Goal: Find specific page/section: Find specific page/section

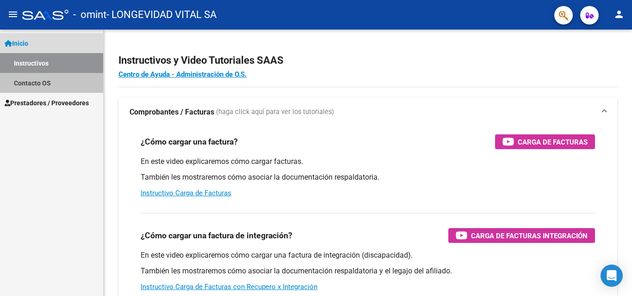
click at [37, 84] on link "Contacto OS" at bounding box center [51, 83] width 103 height 20
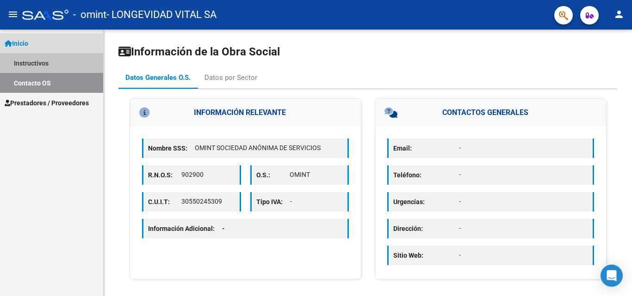
click at [50, 67] on link "Instructivos" at bounding box center [51, 63] width 103 height 20
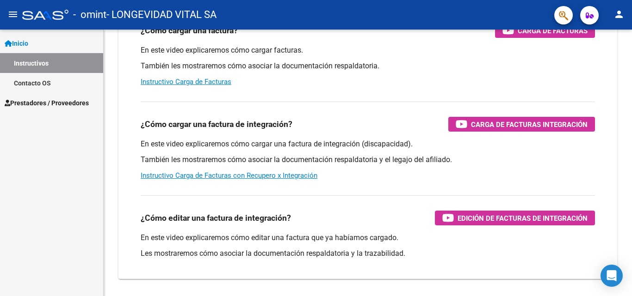
scroll to position [92, 0]
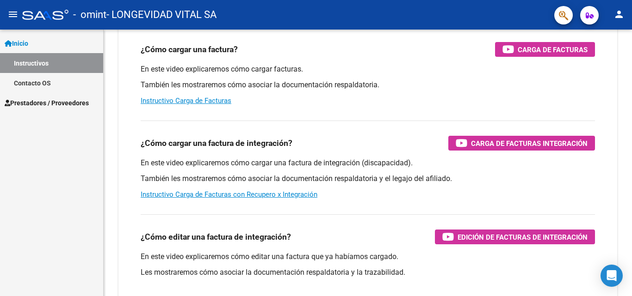
click at [60, 105] on span "Prestadores / Proveedores" at bounding box center [47, 103] width 84 height 10
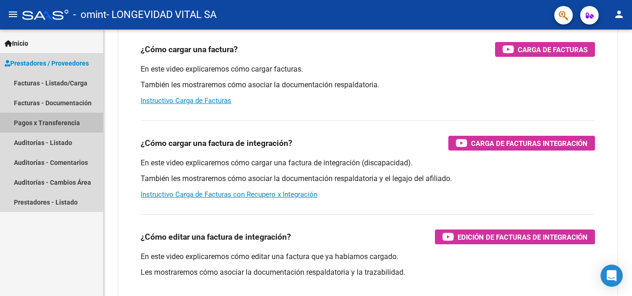
click at [60, 118] on link "Pagos x Transferencia" at bounding box center [51, 123] width 103 height 20
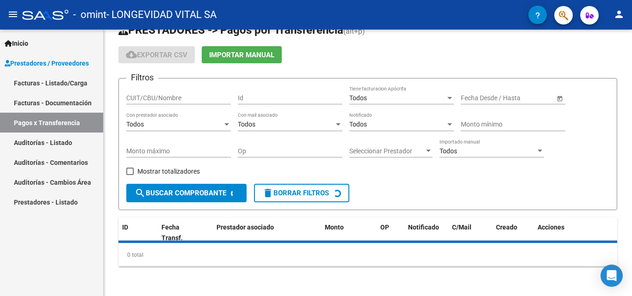
scroll to position [43, 0]
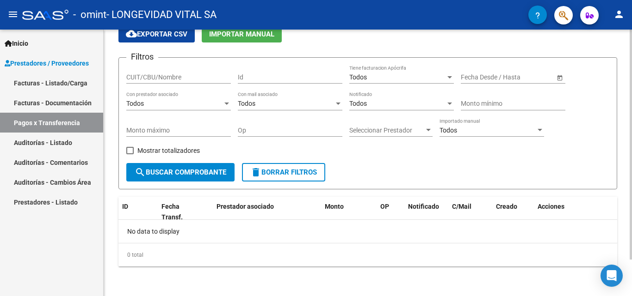
click at [196, 175] on span "search Buscar Comprobante" at bounding box center [181, 172] width 92 height 8
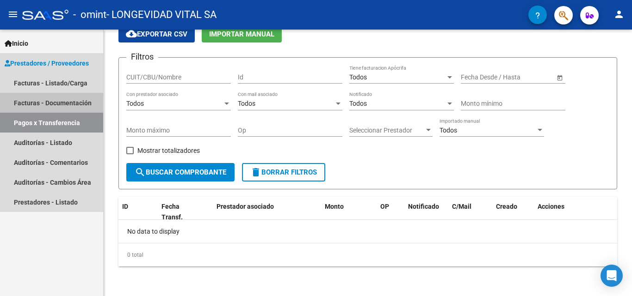
click at [45, 103] on link "Facturas - Documentación" at bounding box center [51, 103] width 103 height 20
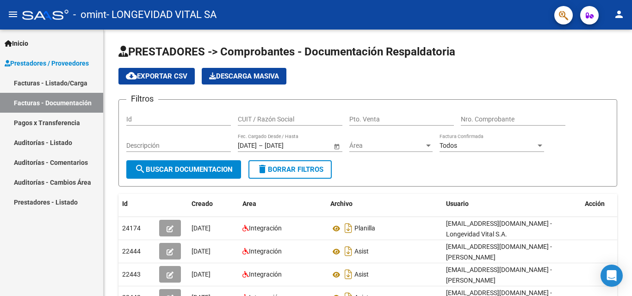
click at [51, 120] on link "Pagos x Transferencia" at bounding box center [51, 123] width 103 height 20
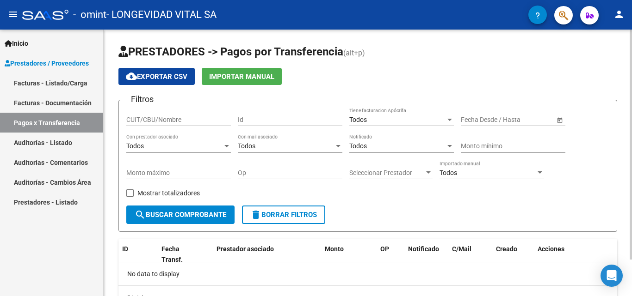
scroll to position [43, 0]
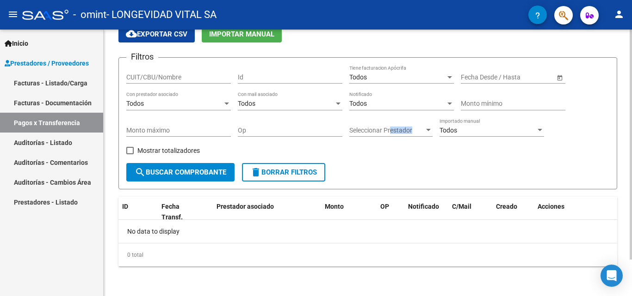
click at [390, 135] on div "Seleccionar Prestador Seleccionar Prestador" at bounding box center [390, 127] width 83 height 18
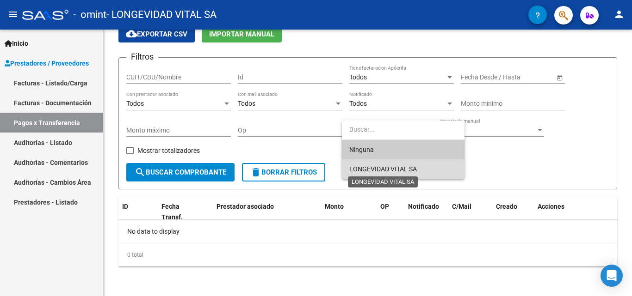
click at [387, 170] on span "LONGEVIDAD VITAL SA" at bounding box center [382, 169] width 67 height 7
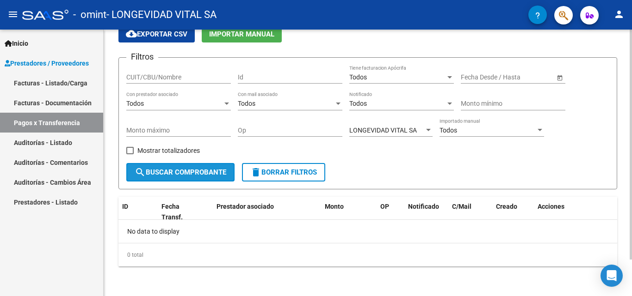
click at [176, 177] on span "search Buscar Comprobante" at bounding box center [181, 172] width 92 height 8
click at [203, 178] on button "search Buscar Comprobante" at bounding box center [180, 172] width 108 height 18
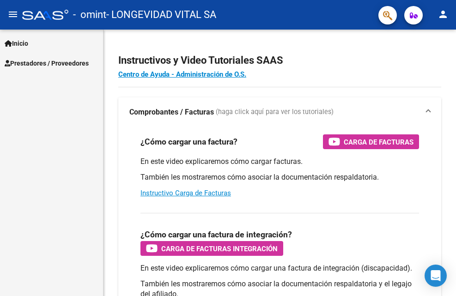
click at [41, 43] on link "Inicio" at bounding box center [51, 43] width 103 height 20
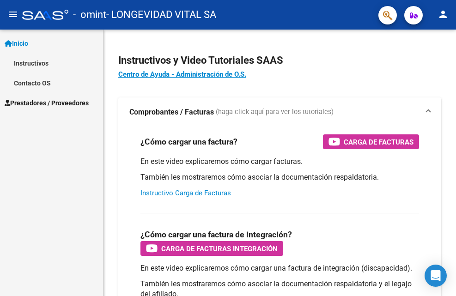
click at [61, 62] on link "Instructivos" at bounding box center [51, 63] width 103 height 20
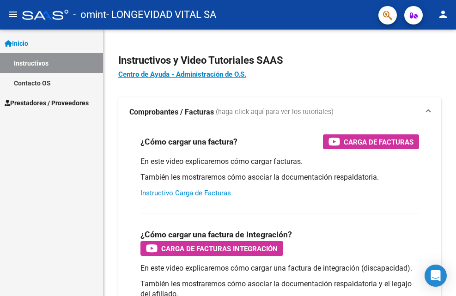
click at [62, 99] on span "Prestadores / Proveedores" at bounding box center [47, 103] width 84 height 10
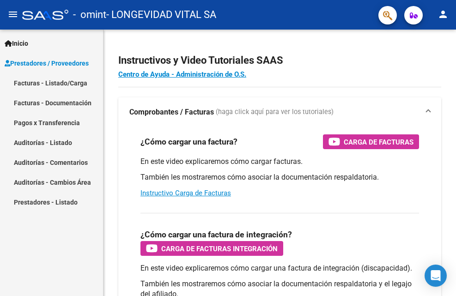
click at [74, 78] on link "Facturas - Listado/Carga" at bounding box center [51, 83] width 103 height 20
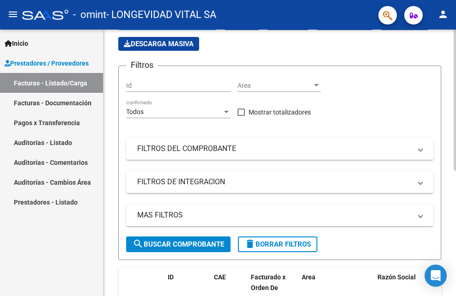
scroll to position [231, 0]
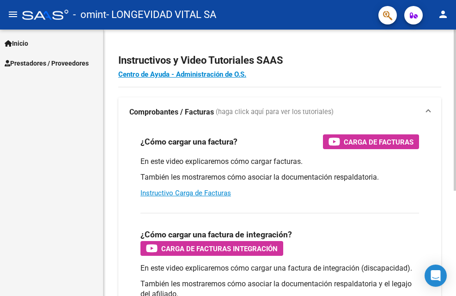
click at [362, 75] on h4 "Centro de Ayuda - Administración de O.S." at bounding box center [279, 74] width 323 height 10
click at [415, 74] on h4 "Centro de Ayuda - Administración de O.S." at bounding box center [279, 74] width 323 height 10
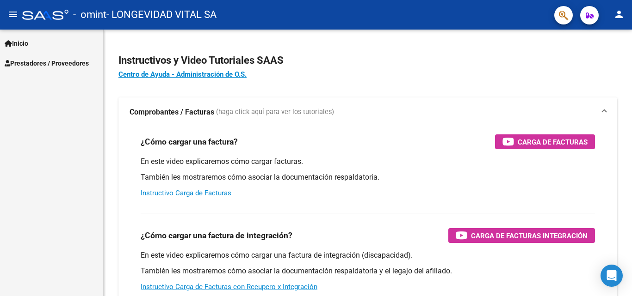
click at [59, 57] on link "Prestadores / Proveedores" at bounding box center [51, 63] width 103 height 20
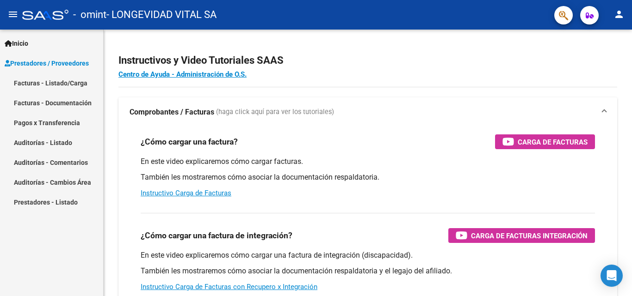
click at [65, 82] on link "Facturas - Listado/Carga" at bounding box center [51, 83] width 103 height 20
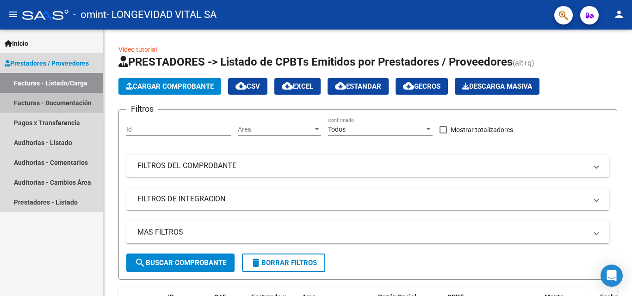
click at [76, 104] on link "Facturas - Documentación" at bounding box center [51, 103] width 103 height 20
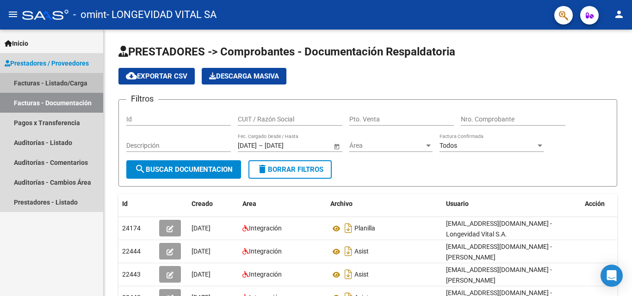
click at [73, 86] on link "Facturas - Listado/Carga" at bounding box center [51, 83] width 103 height 20
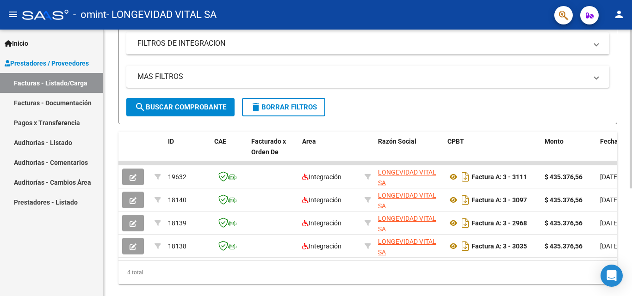
scroll to position [42, 0]
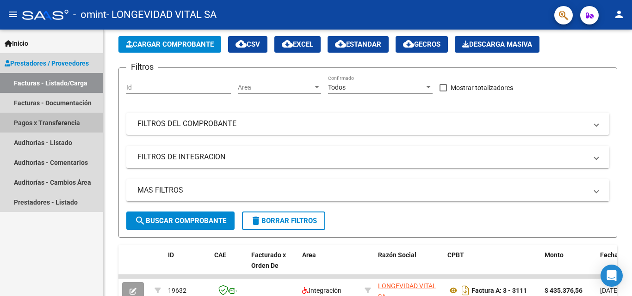
click at [63, 127] on link "Pagos x Transferencia" at bounding box center [51, 123] width 103 height 20
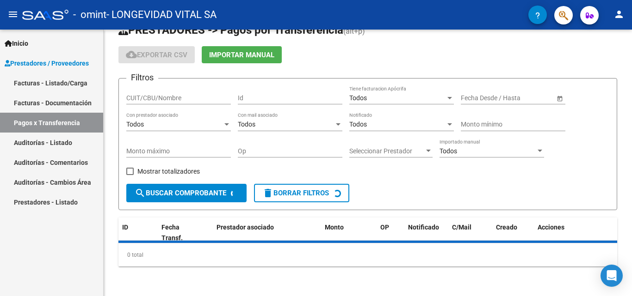
scroll to position [42, 0]
